Goal: Task Accomplishment & Management: Complete application form

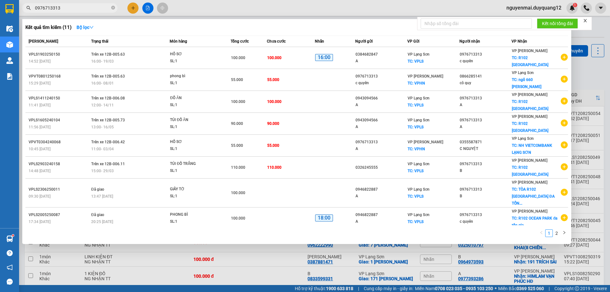
click at [75, 9] on input "0976713313" at bounding box center [72, 7] width 75 height 7
click at [131, 9] on div at bounding box center [305, 146] width 610 height 292
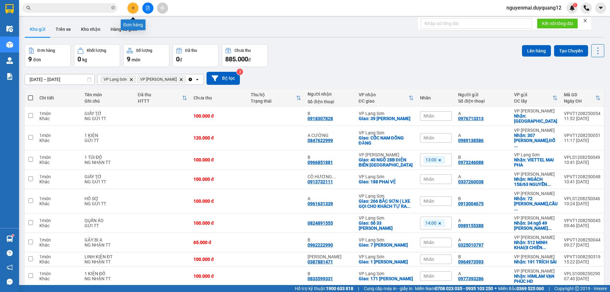
click at [133, 7] on icon "plus" at bounding box center [133, 8] width 4 height 4
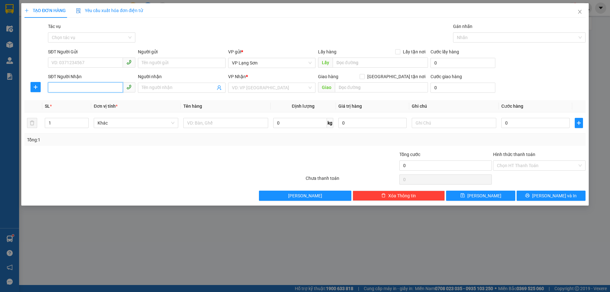
paste input "0983129999"
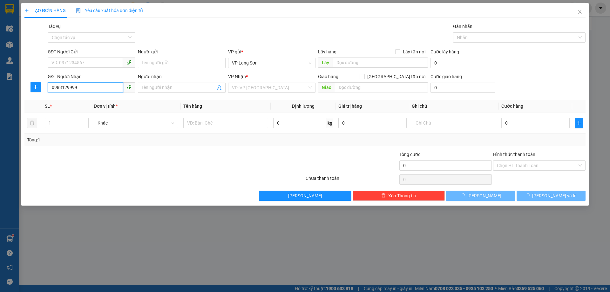
click at [54, 87] on input "0983129999" at bounding box center [85, 87] width 75 height 10
type input "0983129999"
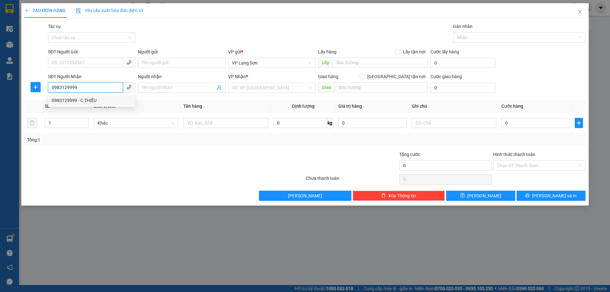
click at [87, 100] on div "0983129999 - C THIỀU" at bounding box center [92, 100] width 80 height 7
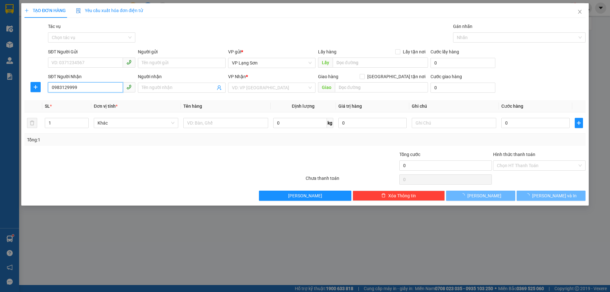
type input "C THIỀU"
checkbox input "true"
type input "KĐT SKILEK [GEOGRAPHIC_DATA]"
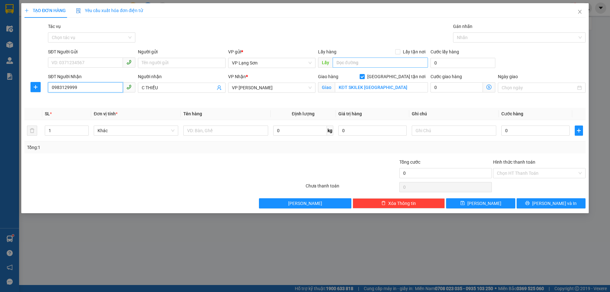
type input "0983129999"
click at [351, 64] on input "text" at bounding box center [379, 62] width 95 height 10
type input "V"
click at [312, 62] on div "VP Lạng Sơn" at bounding box center [271, 63] width 87 height 10
type input "BV HUYẾT HỌC TW"
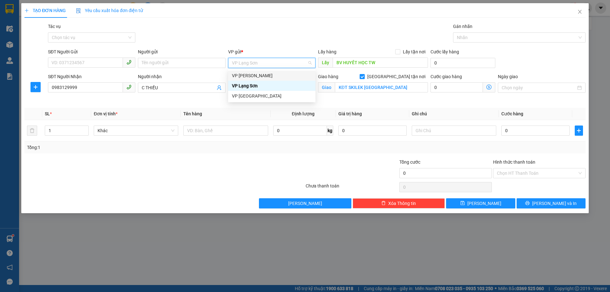
click at [277, 74] on div "VP [PERSON_NAME]" at bounding box center [272, 75] width 80 height 7
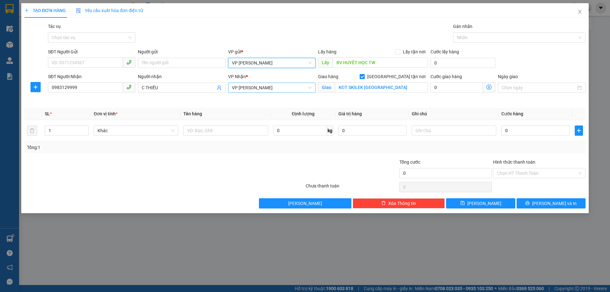
click at [310, 88] on span "VP [PERSON_NAME]" at bounding box center [272, 88] width 80 height 10
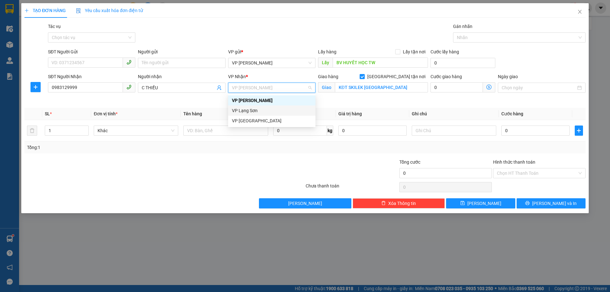
click at [266, 108] on div "VP Lạng Sơn" at bounding box center [272, 110] width 80 height 7
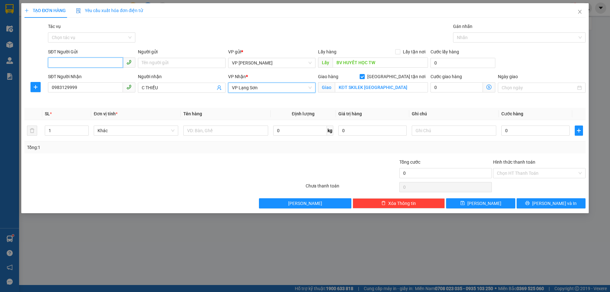
click at [83, 62] on input "SĐT Người Gửi" at bounding box center [85, 62] width 75 height 10
type input "0973323703"
click at [398, 52] on input "Lấy tận nơi" at bounding box center [397, 51] width 4 height 4
checkbox input "true"
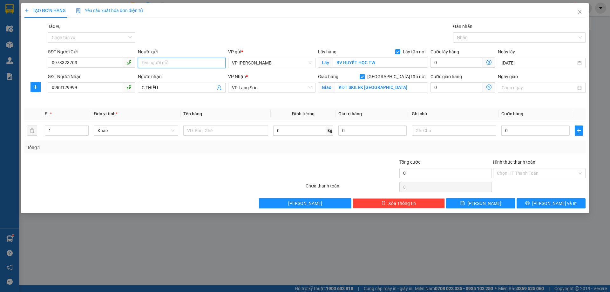
click at [167, 64] on input "Người gửi" at bounding box center [181, 63] width 87 height 10
type input "A"
click at [366, 84] on input "KĐT SKILEK [GEOGRAPHIC_DATA]" at bounding box center [381, 87] width 93 height 10
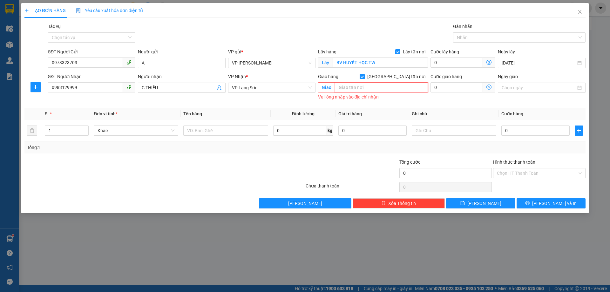
click at [362, 85] on input "text" at bounding box center [381, 87] width 93 height 10
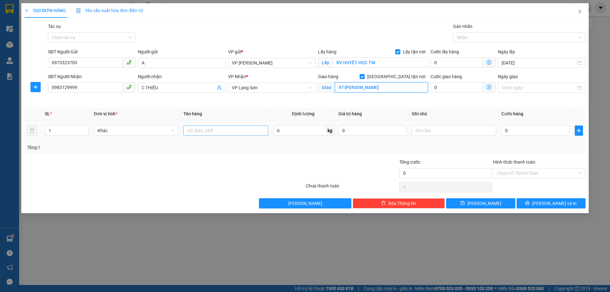
type input "97 [PERSON_NAME]"
click at [191, 131] on input "text" at bounding box center [225, 130] width 84 height 10
type input "THUỐC"
click at [427, 130] on input "text" at bounding box center [454, 130] width 84 height 10
type input "NG NHẬN TT"
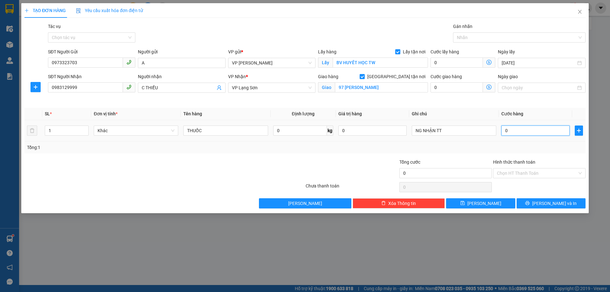
click at [515, 129] on input "0" at bounding box center [535, 130] width 68 height 10
type input "1"
type input "10"
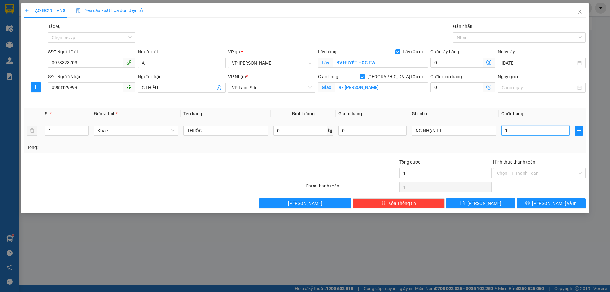
type input "10"
type input "100"
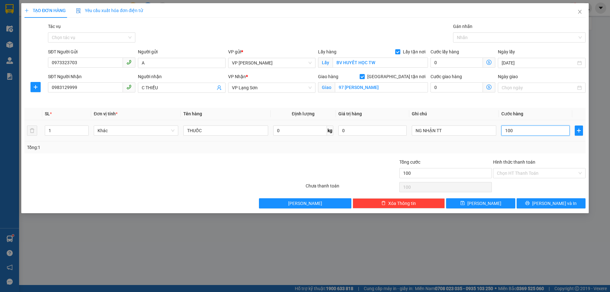
type input "1.000"
type input "10.000"
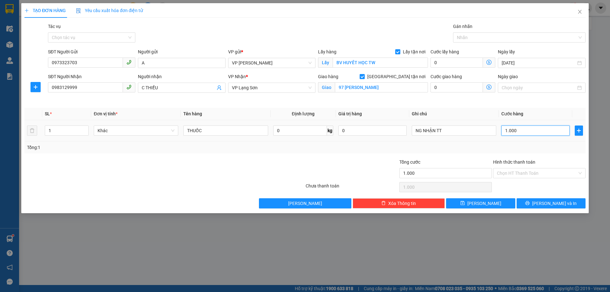
type input "10.000"
type input "100.000"
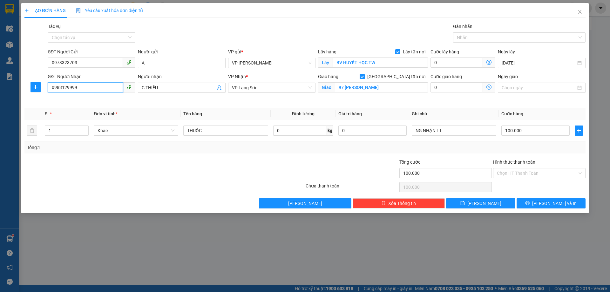
click at [70, 87] on input "0983129999" at bounding box center [85, 87] width 75 height 10
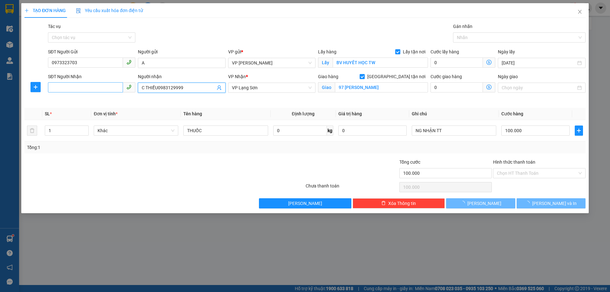
type input "C THIỀU0983129999"
click at [87, 85] on input "SĐT Người Nhận" at bounding box center [85, 87] width 75 height 10
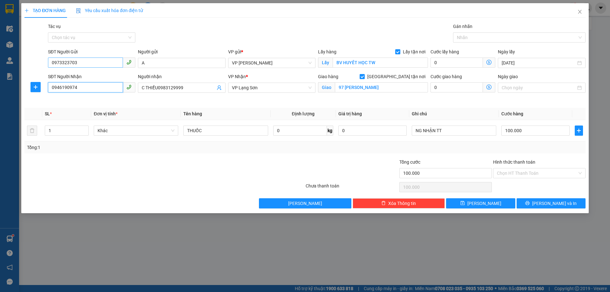
type input "0946190974"
click at [51, 63] on input "0973323703" at bounding box center [85, 62] width 75 height 10
click at [483, 201] on span "[PERSON_NAME]" at bounding box center [484, 203] width 34 height 7
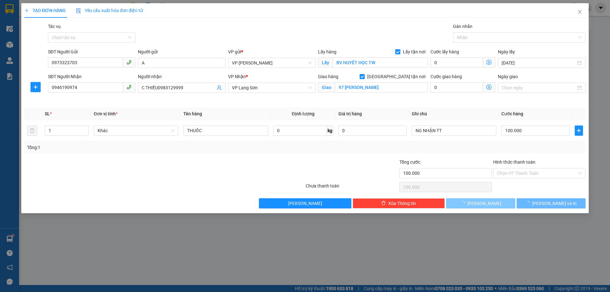
checkbox input "false"
type input "0"
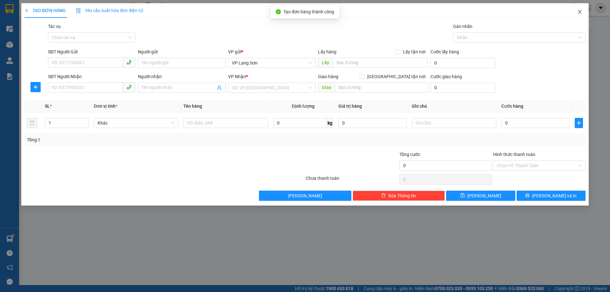
click at [580, 12] on icon "close" at bounding box center [579, 12] width 3 height 4
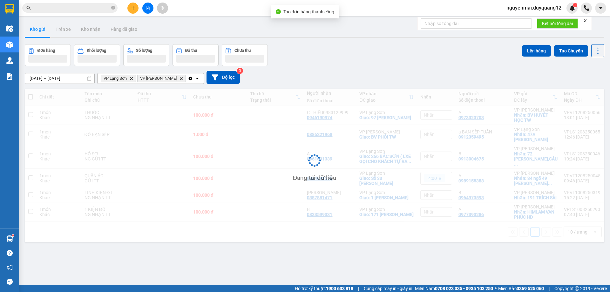
click at [574, 75] on div "[DATE] – [DATE] Press the down arrow key to interact with the calendar and sele…" at bounding box center [314, 77] width 579 height 13
